Goal: Task Accomplishment & Management: Complete application form

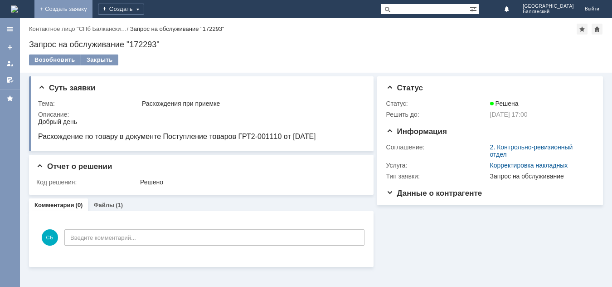
click at [93, 4] on link "+ Создать заявку" at bounding box center [63, 9] width 58 height 18
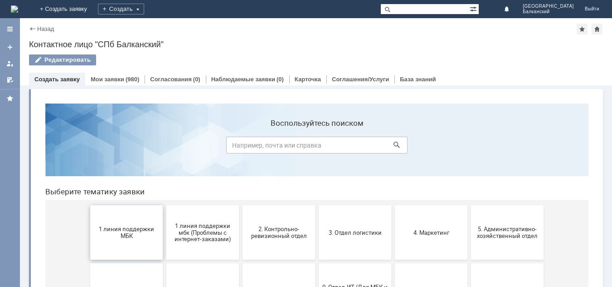
click at [137, 239] on span "1 линия поддержки МБК" at bounding box center [126, 232] width 67 height 14
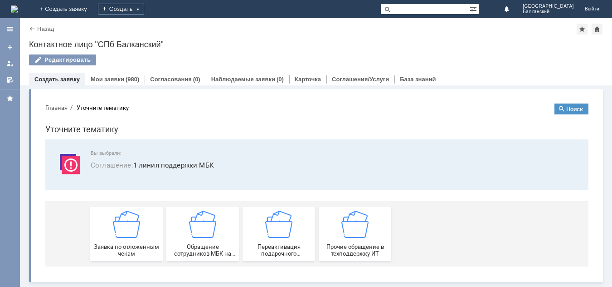
click at [137, 239] on div "Заявка по отложенным чекам" at bounding box center [126, 234] width 67 height 46
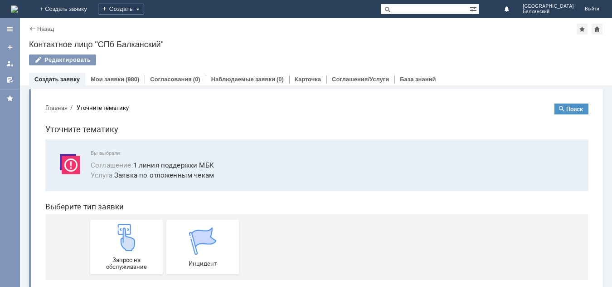
click at [137, 239] on img at bounding box center [126, 237] width 27 height 27
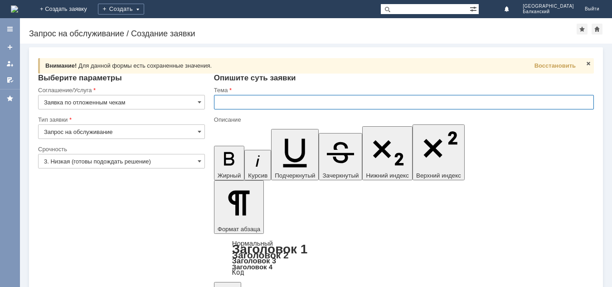
click at [217, 98] on input "text" at bounding box center [404, 102] width 380 height 15
type input "отложенные чеки"
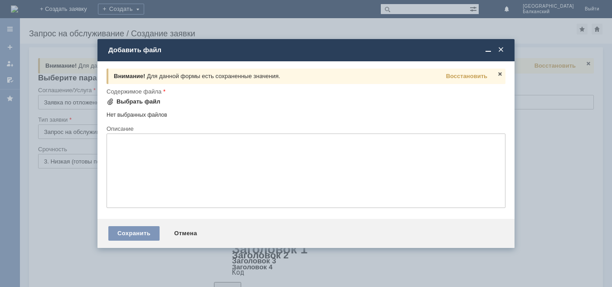
click at [112, 101] on span at bounding box center [110, 101] width 7 height 7
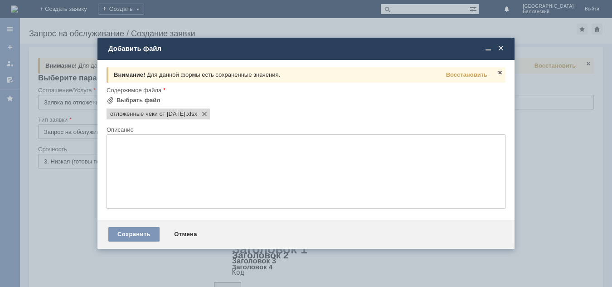
click at [125, 154] on textarea at bounding box center [306, 171] width 399 height 74
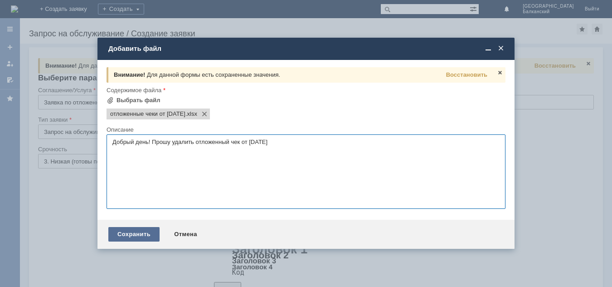
type textarea "Добрый день! Прошу удалить отложенный чек от [DATE]"
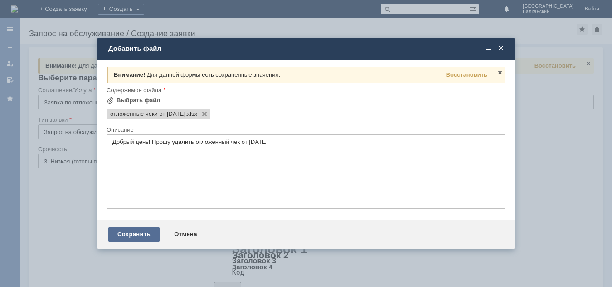
click at [143, 235] on div "Сохранить" at bounding box center [133, 234] width 51 height 15
